Goal: Task Accomplishment & Management: Manage account settings

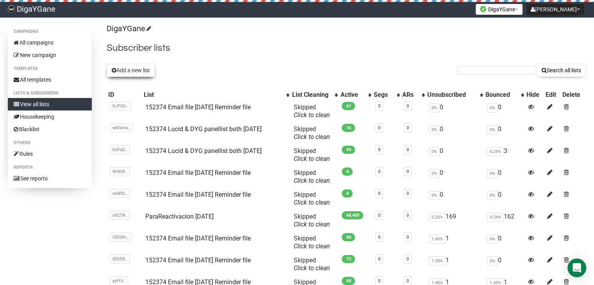
click at [141, 70] on button "Add a new list" at bounding box center [131, 70] width 48 height 13
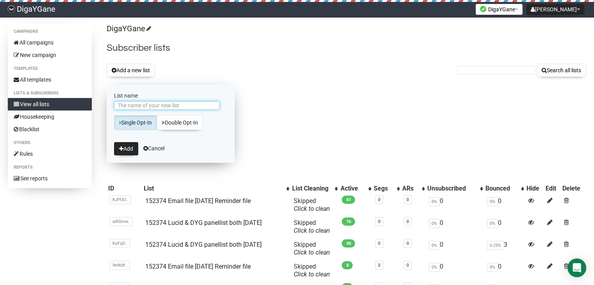
click at [181, 105] on input "List name" at bounding box center [166, 105] width 105 height 9
paste input "152374 Email file [DATE] Reminder file"
type input "152374 Email file [DATE] Reminder file"
click at [125, 148] on button "Add" at bounding box center [126, 148] width 24 height 13
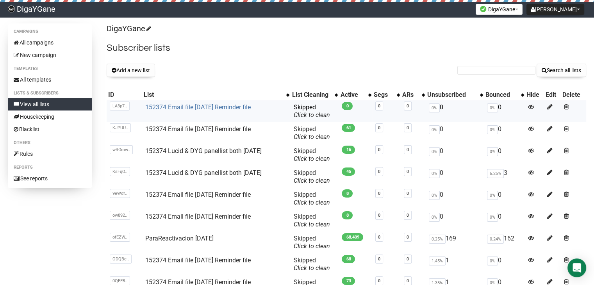
click at [205, 107] on link "152374 Email file [DATE] Reminder file" at bounding box center [197, 106] width 105 height 7
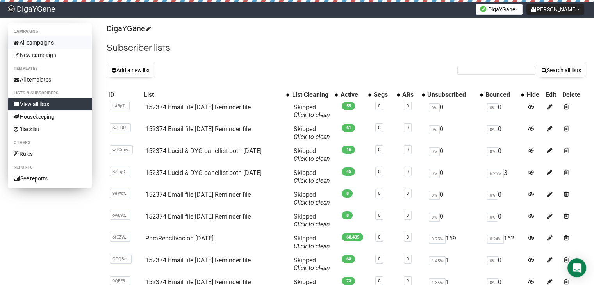
click at [48, 46] on link "All campaigns" at bounding box center [50, 42] width 84 height 12
